Goal: Check status: Check status

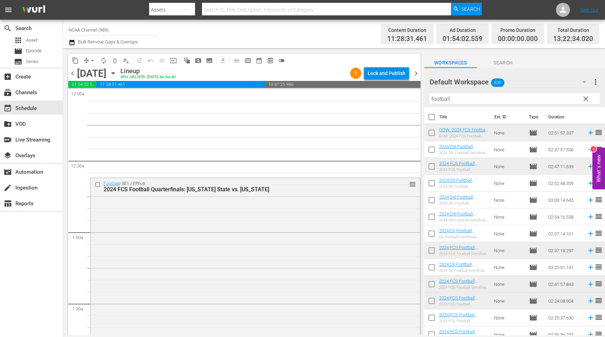
click at [117, 74] on icon "button" at bounding box center [113, 73] width 8 height 8
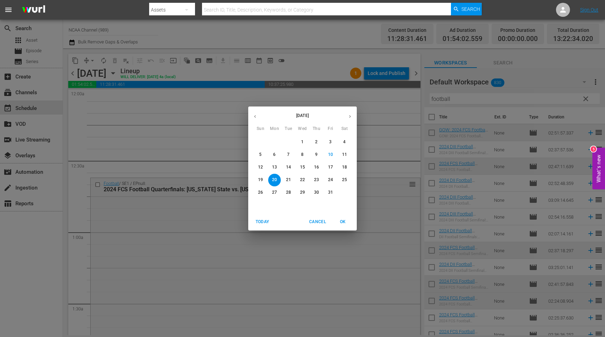
click at [274, 157] on p "6" at bounding box center [274, 155] width 2 height 6
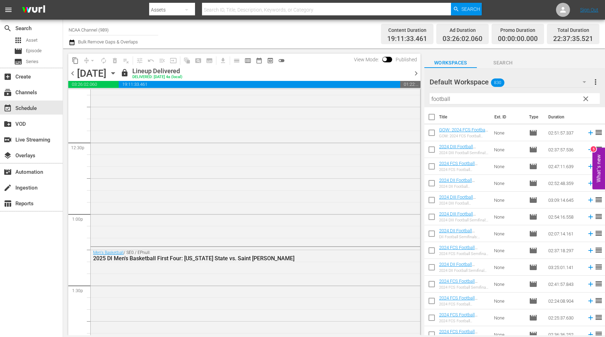
scroll to position [1740, 0]
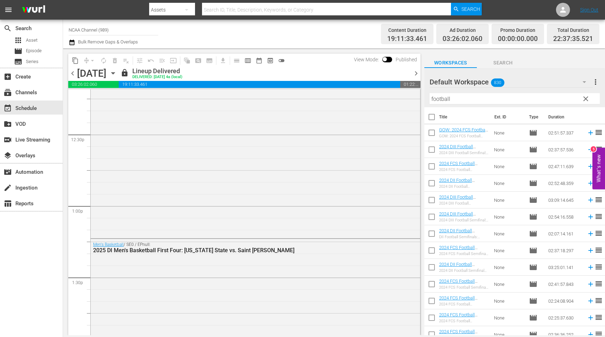
click at [416, 69] on span "chevron_right" at bounding box center [416, 73] width 9 height 9
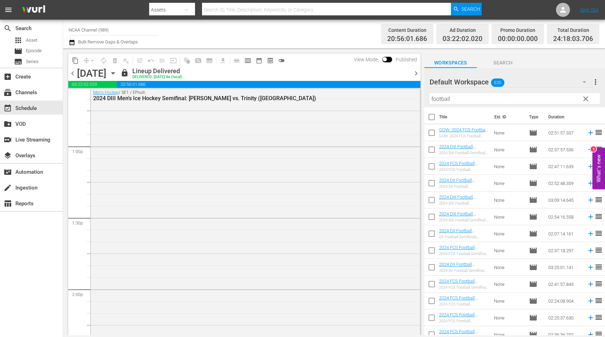
scroll to position [1752, 0]
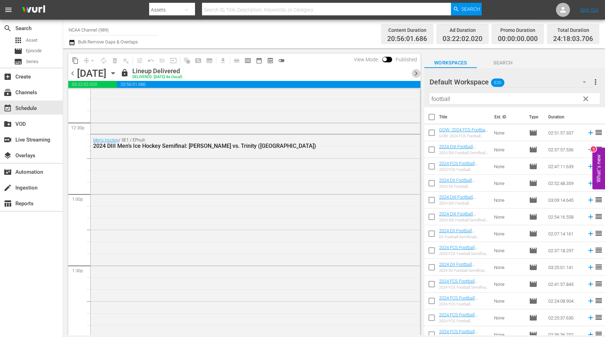
click at [414, 74] on span "chevron_right" at bounding box center [416, 73] width 9 height 9
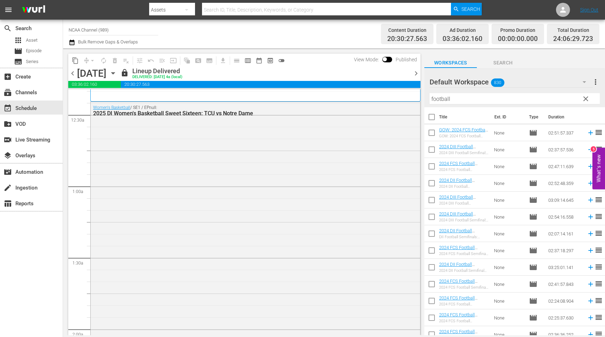
scroll to position [43, 0]
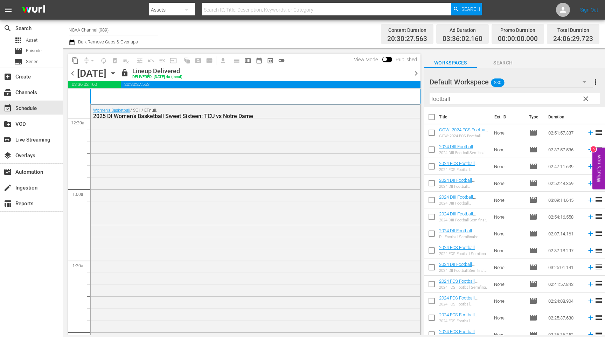
click at [416, 74] on span "chevron_right" at bounding box center [416, 73] width 9 height 9
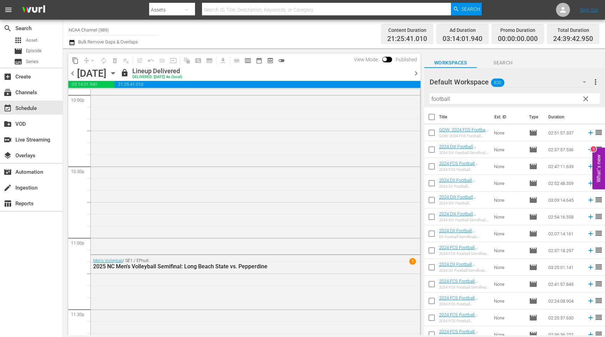
scroll to position [3350, 0]
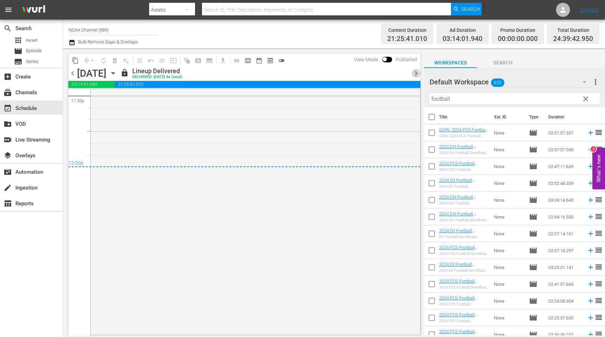
click at [416, 76] on span "chevron_right" at bounding box center [416, 73] width 9 height 9
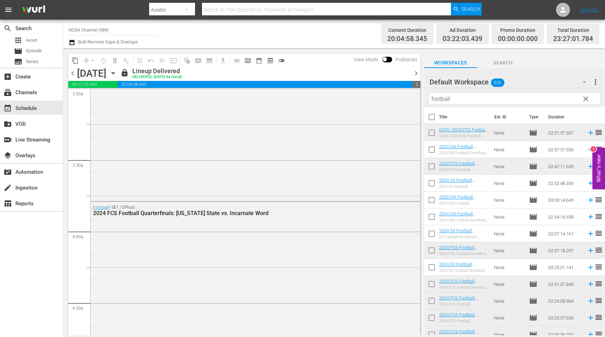
scroll to position [300, 0]
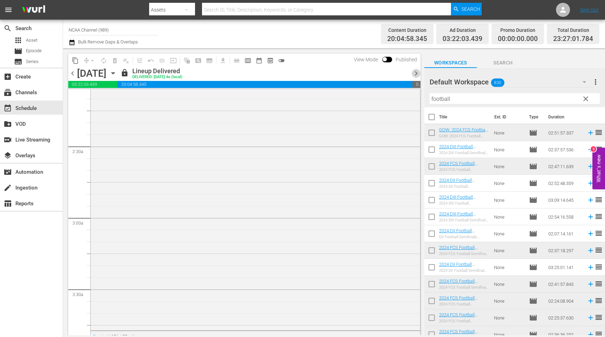
click at [418, 77] on span "chevron_right" at bounding box center [416, 73] width 9 height 9
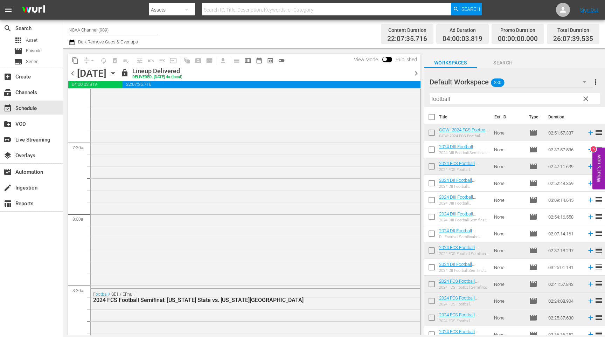
scroll to position [1132, 0]
